Goal: Task Accomplishment & Management: Manage account settings

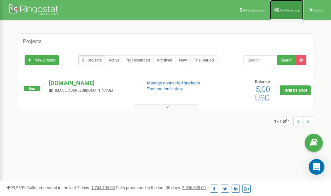
click at [285, 10] on span "Profile settings" at bounding box center [290, 11] width 20 height 4
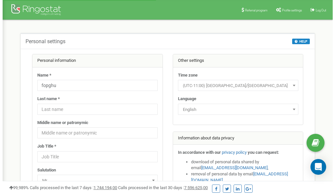
scroll to position [33, 0]
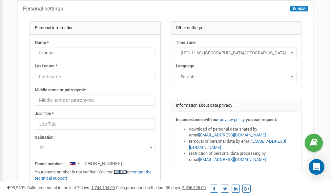
click at [122, 172] on link "verify it" at bounding box center [119, 172] width 13 height 5
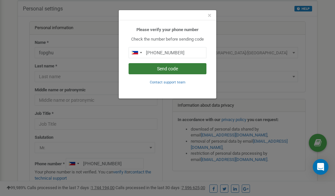
click at [166, 68] on button "Send code" at bounding box center [168, 68] width 78 height 11
